Goal: Communication & Community: Answer question/provide support

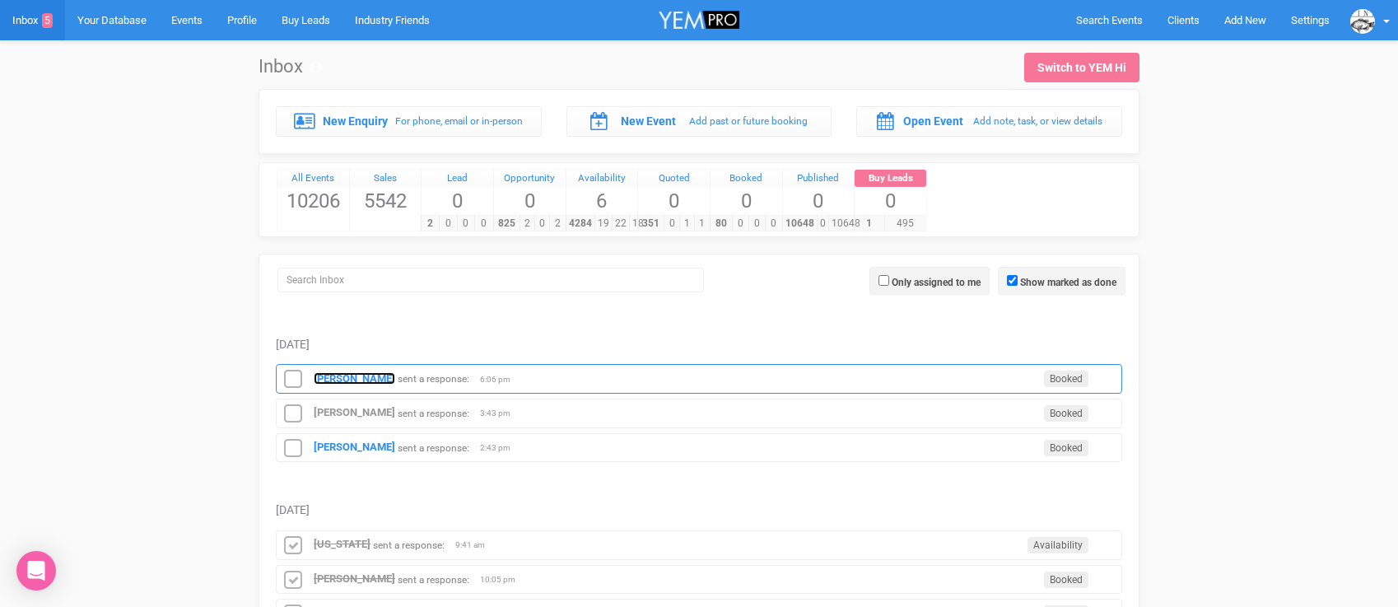
click at [370, 375] on strong "[PERSON_NAME]" at bounding box center [355, 378] width 82 height 12
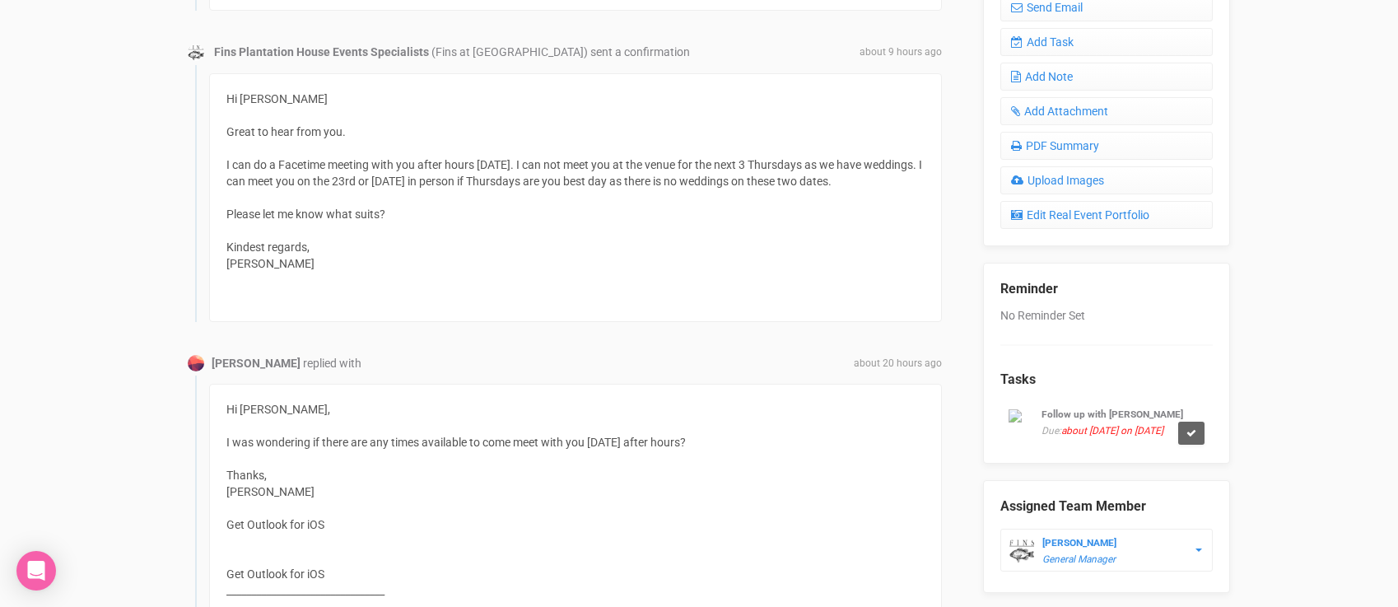
scroll to position [608, 0]
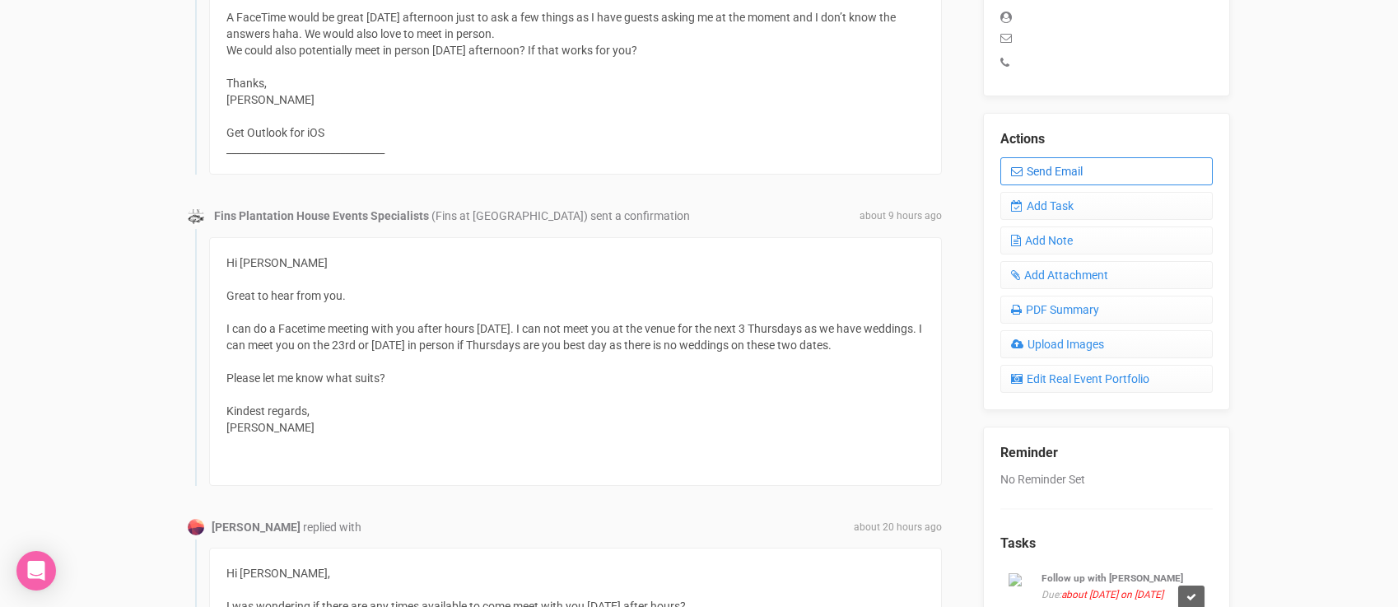
click at [1030, 157] on link "Send Email" at bounding box center [1106, 171] width 212 height 28
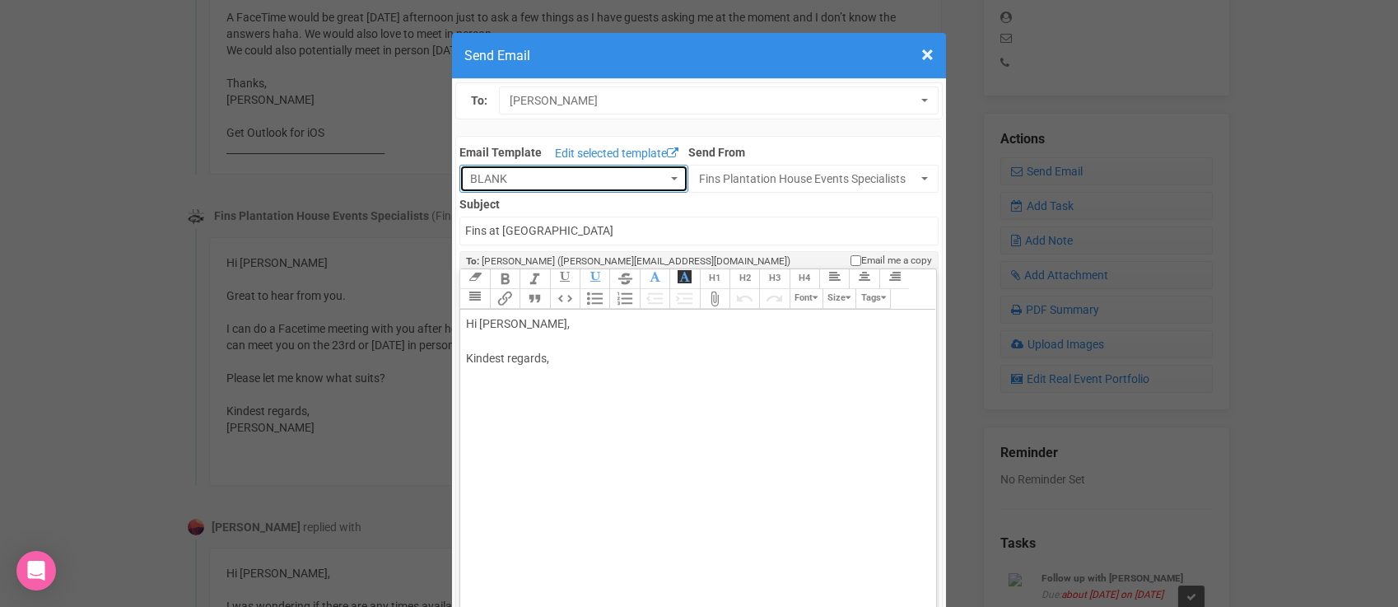
click at [631, 170] on span "BLANK" at bounding box center [568, 178] width 197 height 16
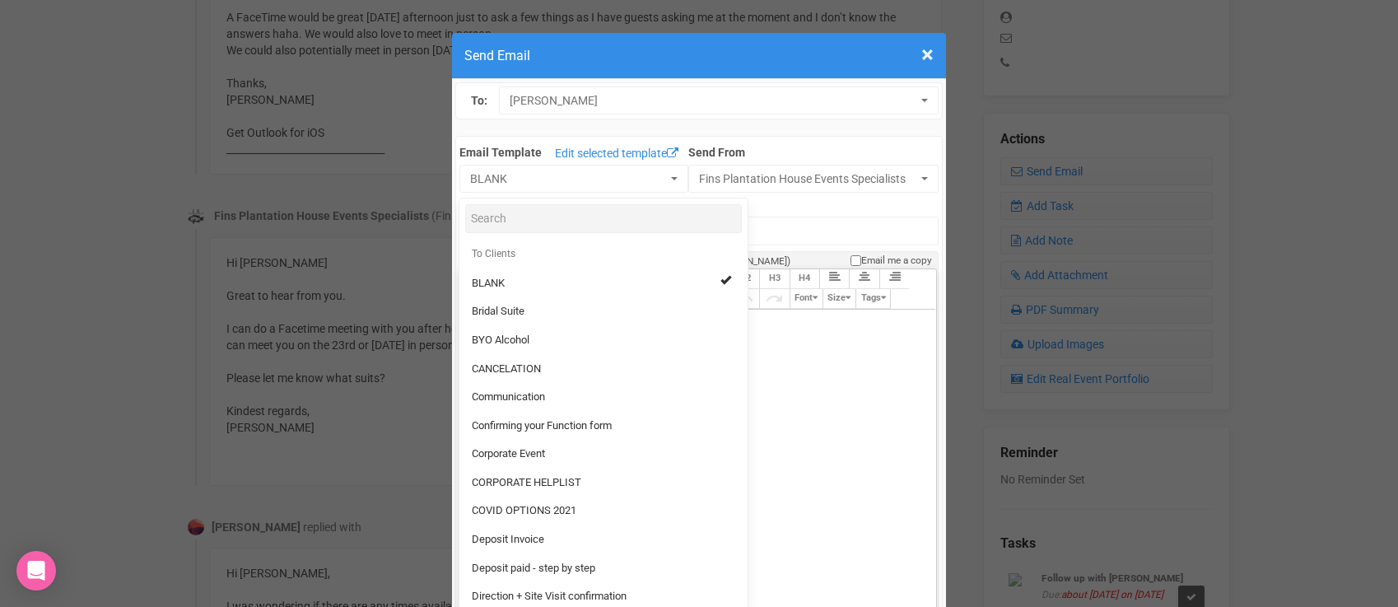
click at [818, 355] on div "Hi [PERSON_NAME], Kindest regards," at bounding box center [695, 358] width 458 height 86
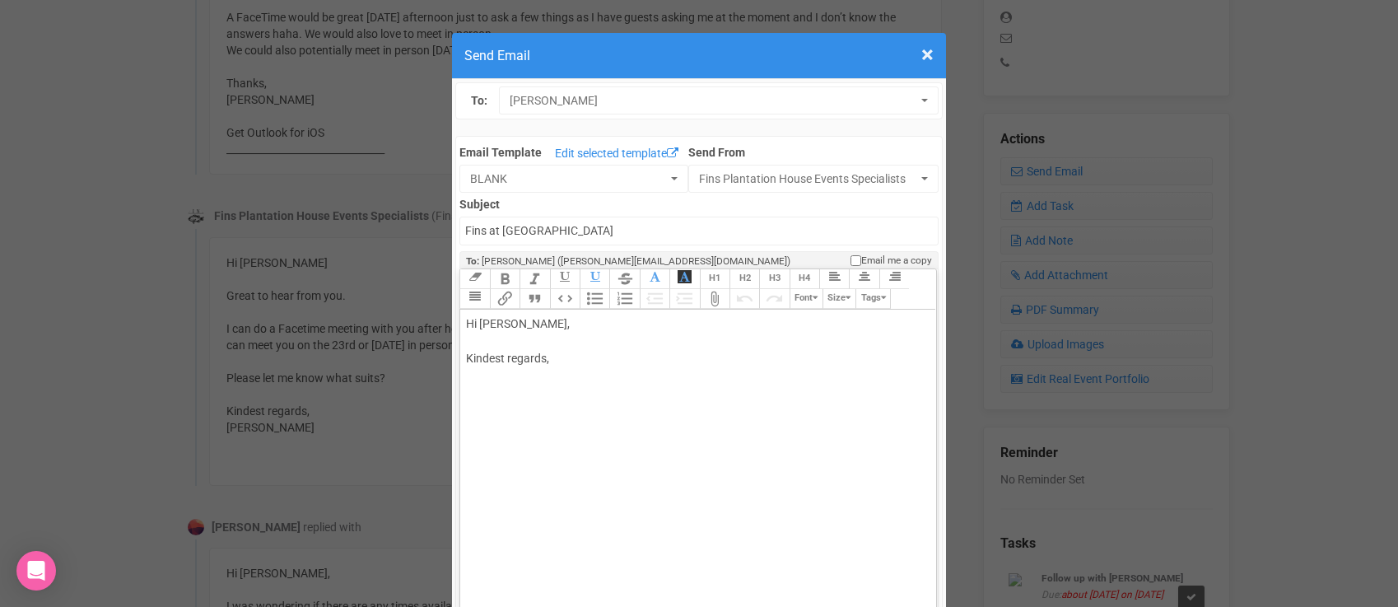
drag, startPoint x: 519, startPoint y: 324, endPoint x: 577, endPoint y: 320, distance: 57.8
click at [576, 321] on div "Hi [PERSON_NAME], Kindest regards," at bounding box center [695, 358] width 458 height 86
type trix-editor "<div>Hi [PERSON_NAME];<br><br>Great yes let's catch up&nbsp;<br><br>Kindest reg…"
drag, startPoint x: 554, startPoint y: 393, endPoint x: 460, endPoint y: 316, distance: 121.1
click at [460, 317] on trix-editor "Hi [PERSON_NAME] Great yes let's catch up Kindest regards," at bounding box center [697, 492] width 475 height 364
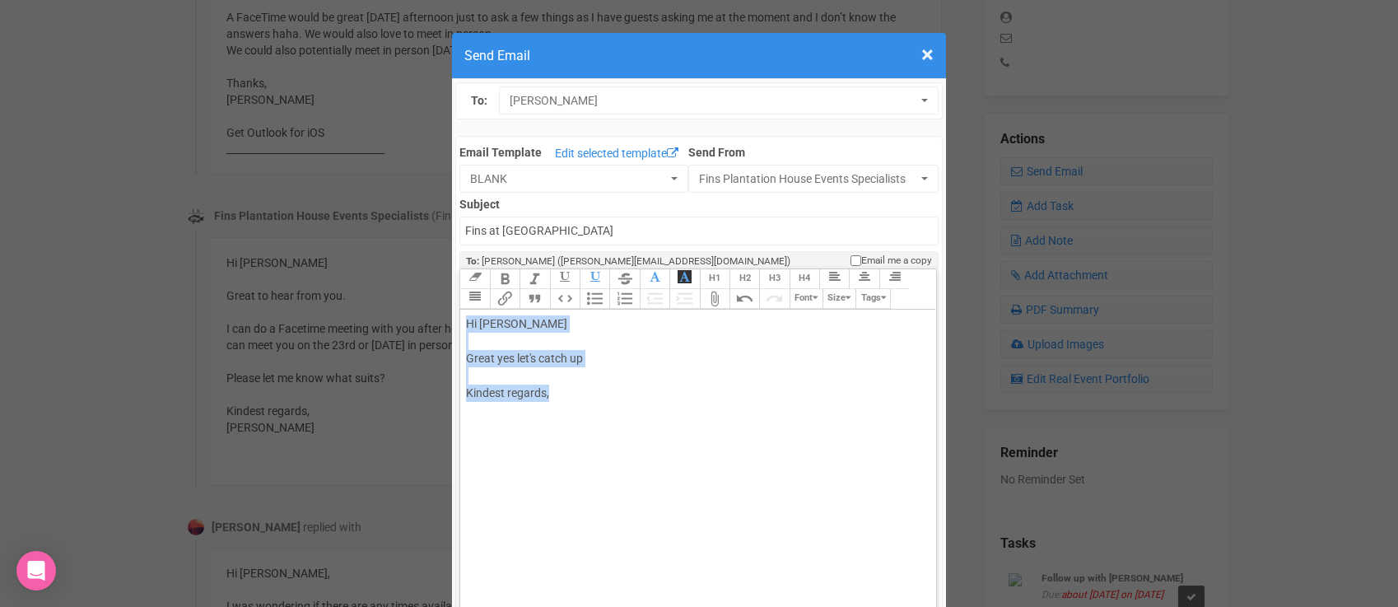
copy div "Hi [PERSON_NAME] Great yes let's catch up Kindest regards,"
click at [929, 50] on span "×" at bounding box center [927, 54] width 12 height 27
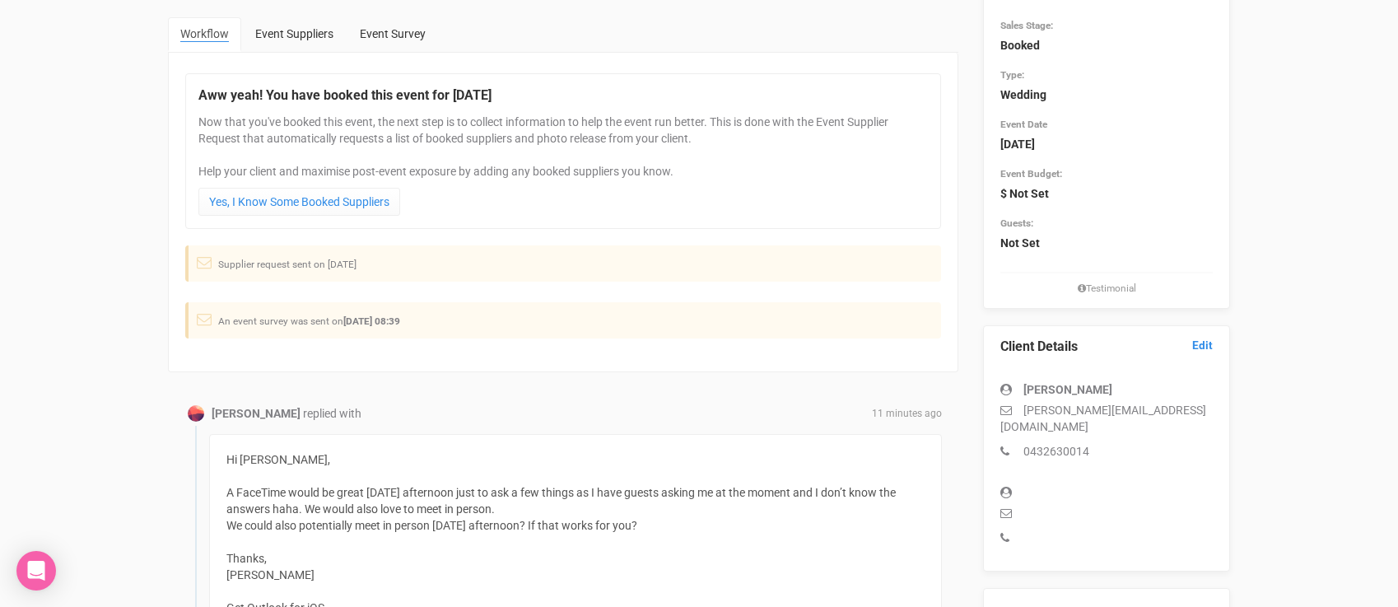
scroll to position [183, 0]
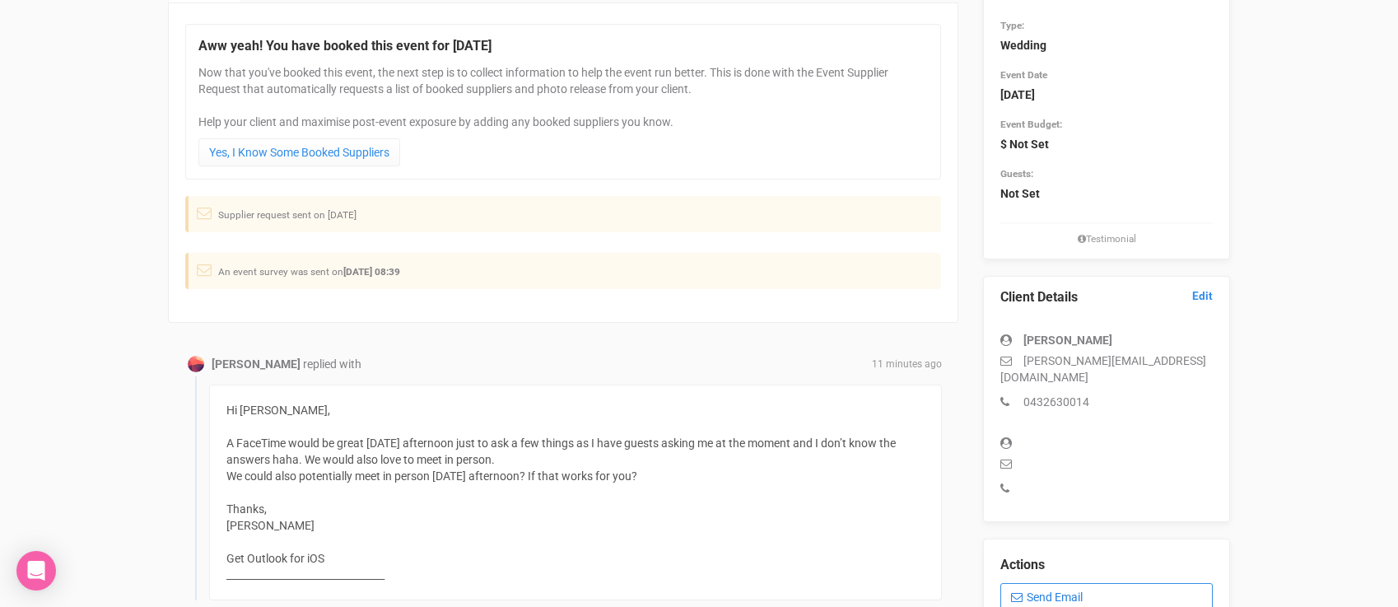
click at [1038, 583] on link "Send Email" at bounding box center [1106, 597] width 212 height 28
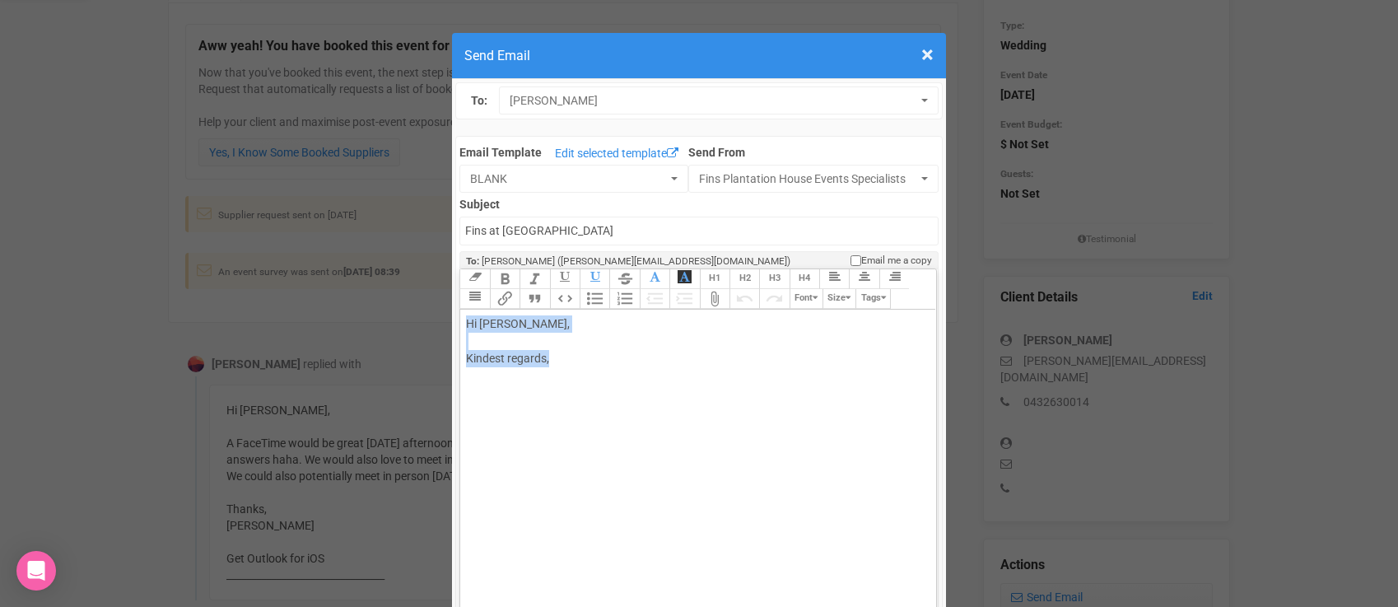
drag, startPoint x: 556, startPoint y: 357, endPoint x: 459, endPoint y: 328, distance: 100.8
click at [459, 328] on div "Link Unlink Bold Italic Strikethrough H1 H2 H3 H4 Link Quote Code Bullets Numbe…" at bounding box center [697, 475] width 477 height 414
paste trix-editor "<span style="background-color: rgb(255, 255, 255); font-family: Roboto, Helveti…"
click at [594, 361] on div "Hi [PERSON_NAME] Great yes let's catch up Kindest regards," at bounding box center [695, 375] width 458 height 121
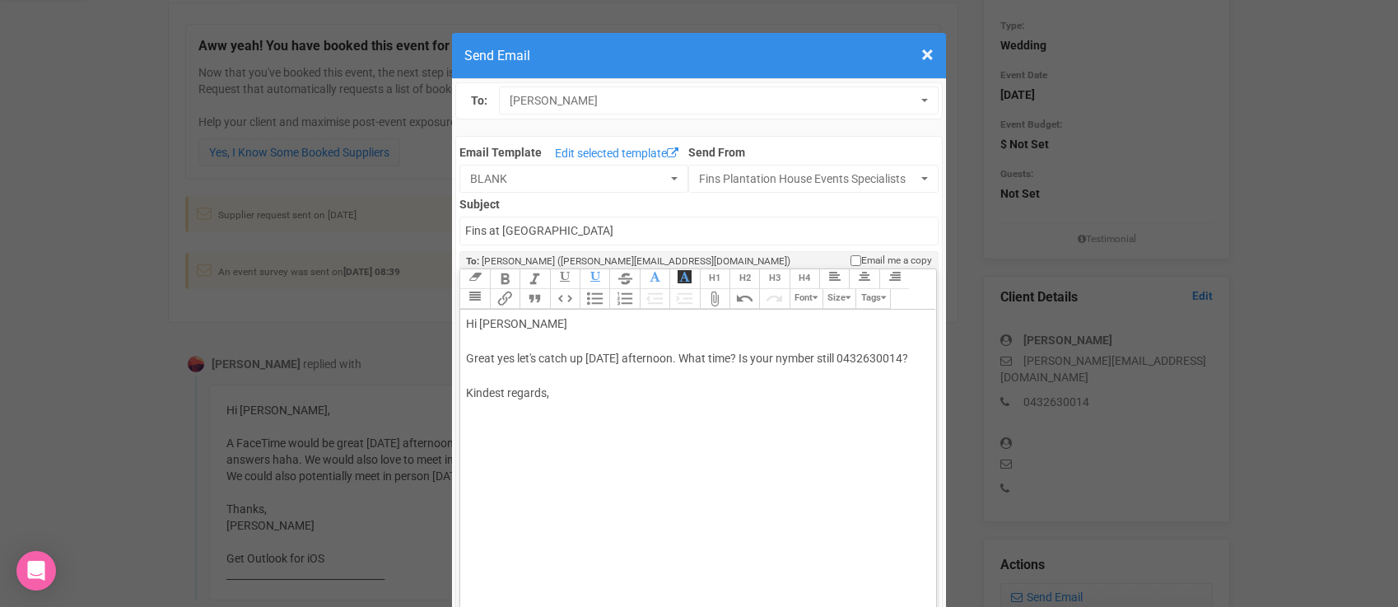
click at [804, 354] on span "Hi [PERSON_NAME] Great yes let's catch up [DATE] afternoon. What time? Is your …" at bounding box center [687, 358] width 442 height 82
click at [634, 387] on div "Hi [PERSON_NAME] Great yes let's catch up [DATE] afternoon. What time? Is your …" at bounding box center [695, 375] width 458 height 121
click at [586, 411] on div "Hi [PERSON_NAME] Great yes let's catch up [DATE] afternoon. What time? Is your …" at bounding box center [695, 375] width 458 height 121
type trix-editor "<div><span style="background-color: rgb(255, 255, 255); font-family: Roboto, He…"
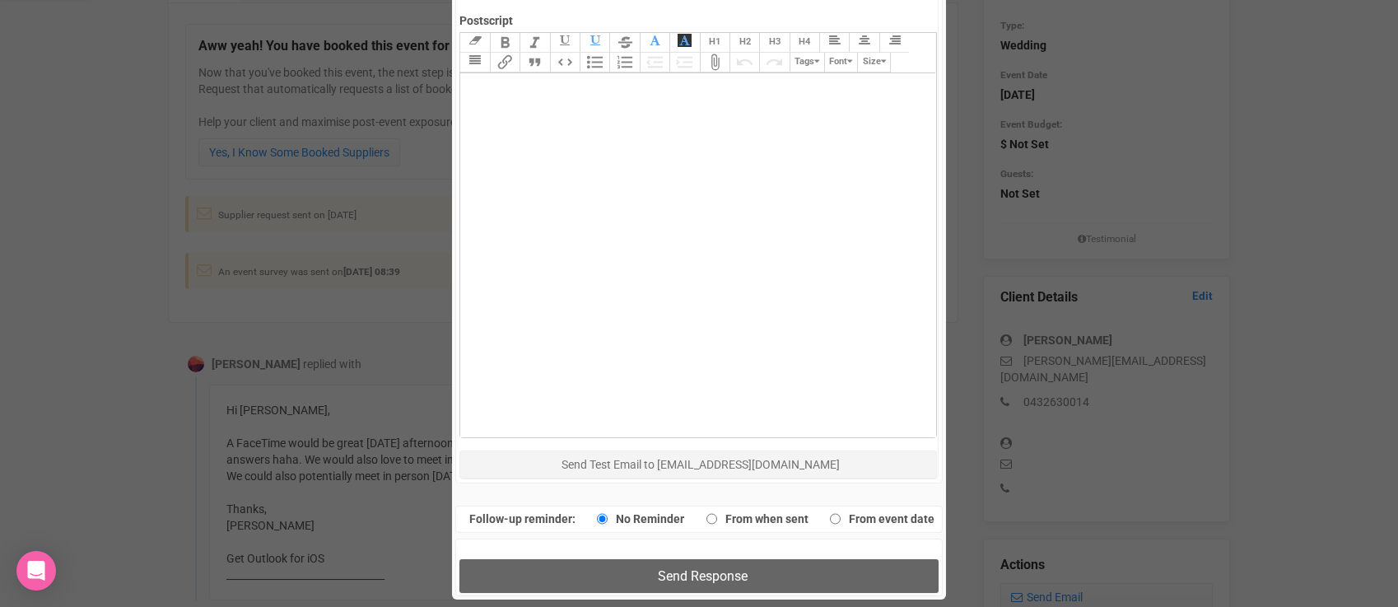
scroll to position [799, 0]
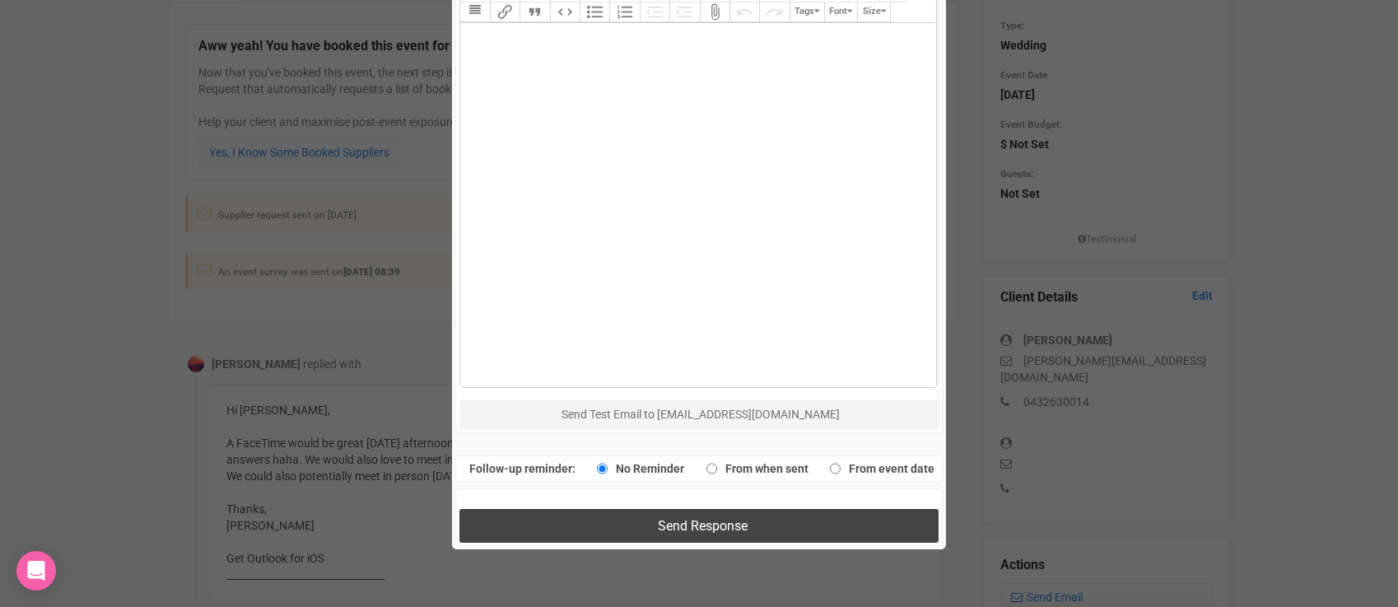
click at [564, 518] on button "Send Response" at bounding box center [698, 526] width 478 height 34
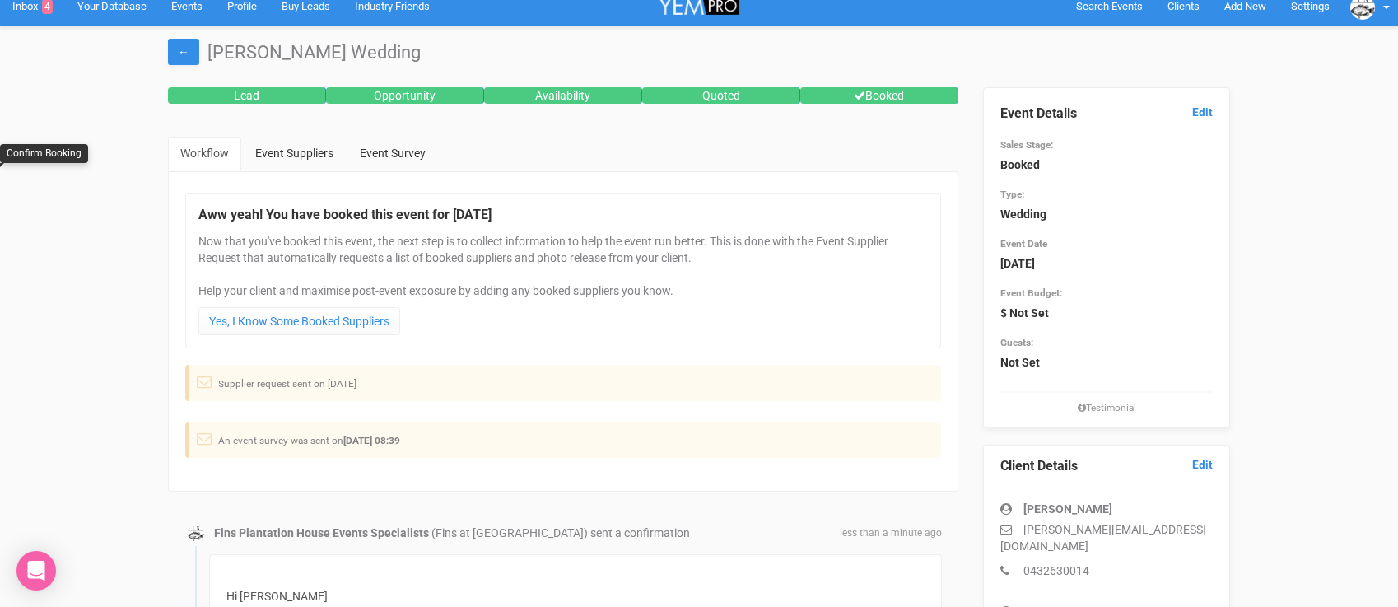
scroll to position [0, 0]
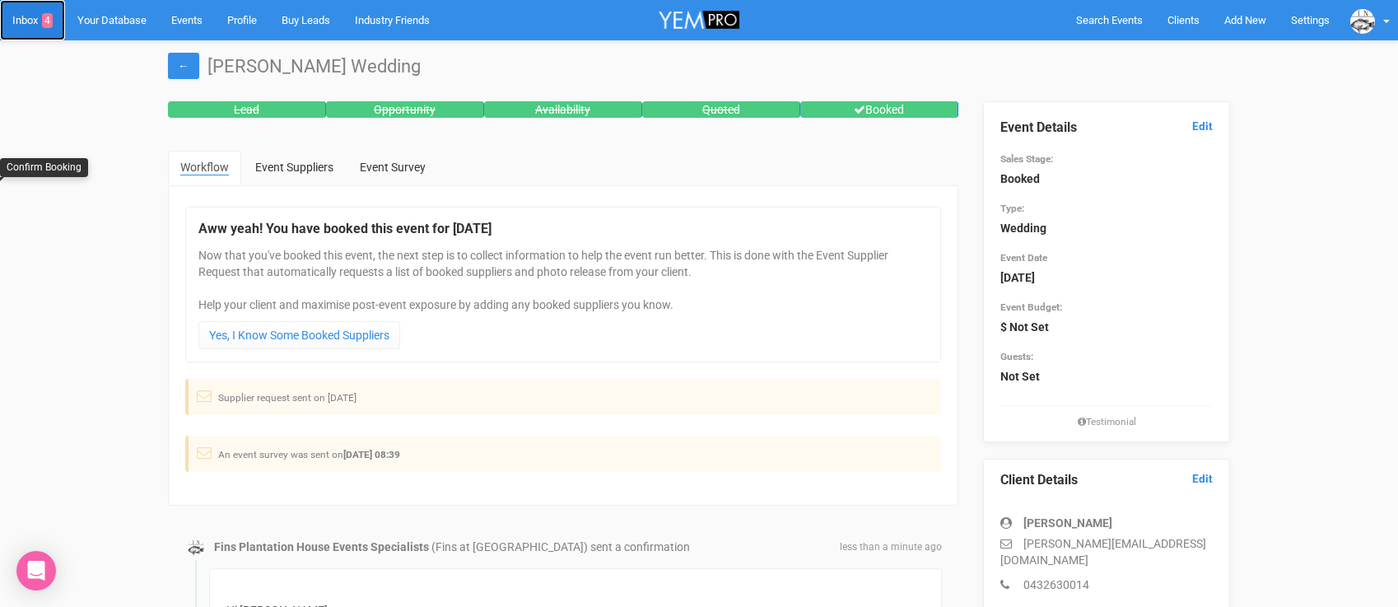
click at [41, 24] on link "Inbox 4" at bounding box center [32, 20] width 65 height 40
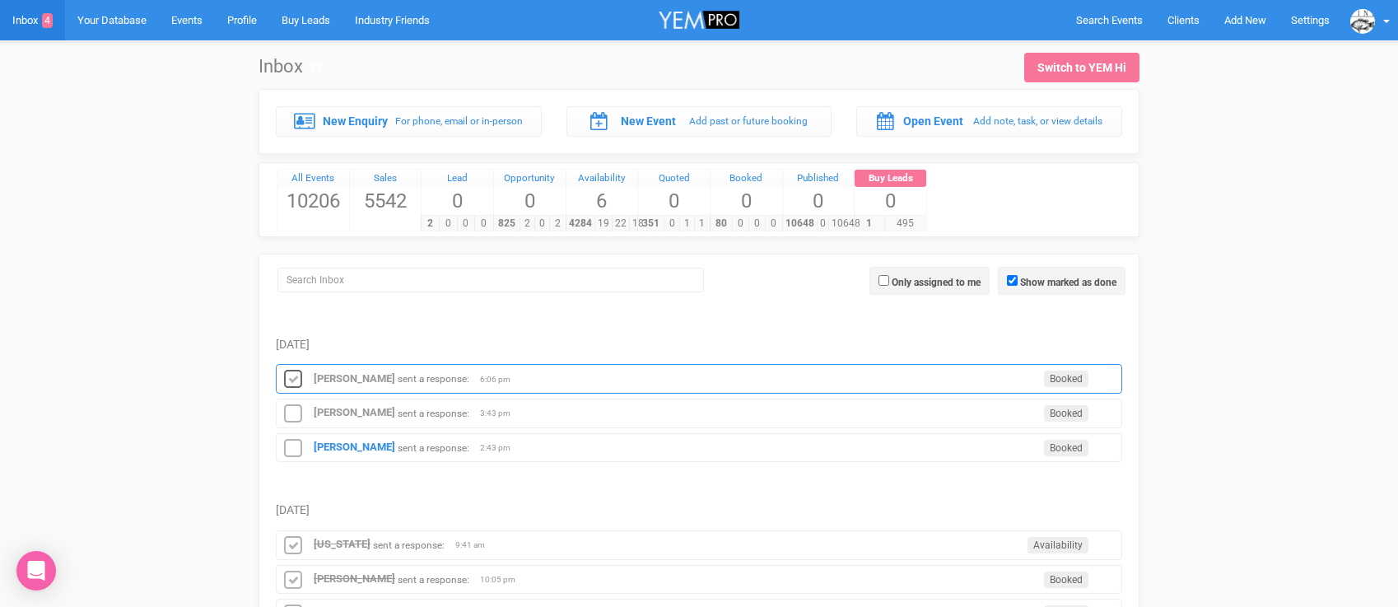
click at [294, 375] on icon at bounding box center [293, 379] width 25 height 21
